Goal: Navigation & Orientation: Go to known website

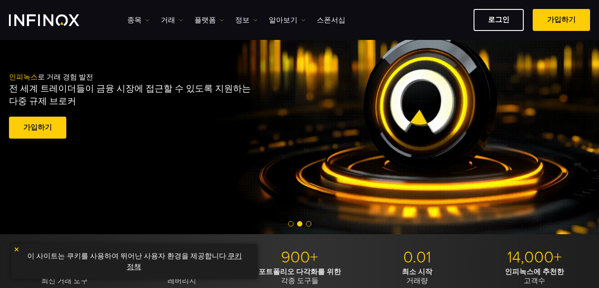
scroll to position [448, 0]
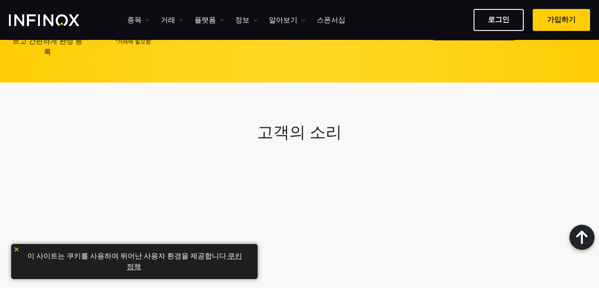
scroll to position [2260, 0]
